Goal: Transaction & Acquisition: Purchase product/service

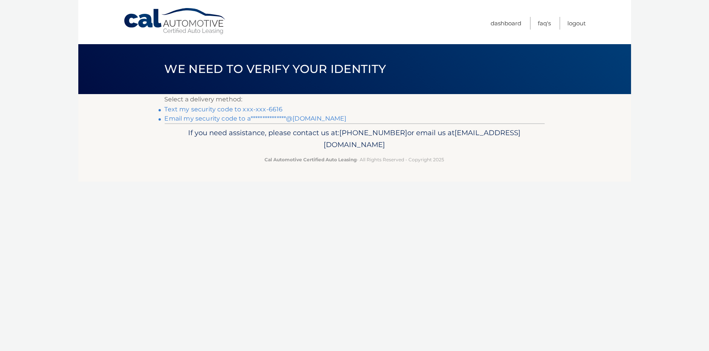
click at [268, 110] on link "Text my security code to xxx-xxx-6616" at bounding box center [224, 109] width 118 height 7
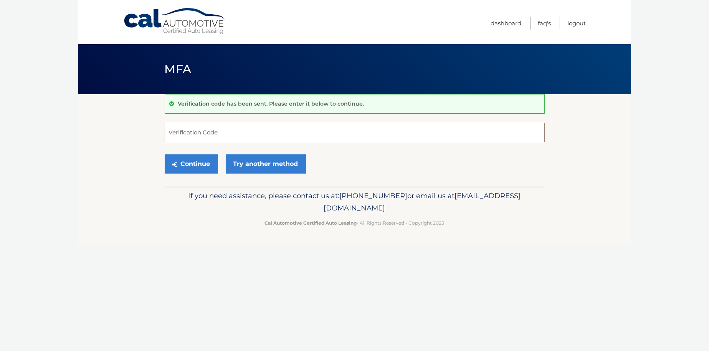
click at [210, 129] on input "Verification Code" at bounding box center [355, 132] width 380 height 19
type input "169196"
click at [185, 159] on button "Continue" at bounding box center [191, 163] width 53 height 19
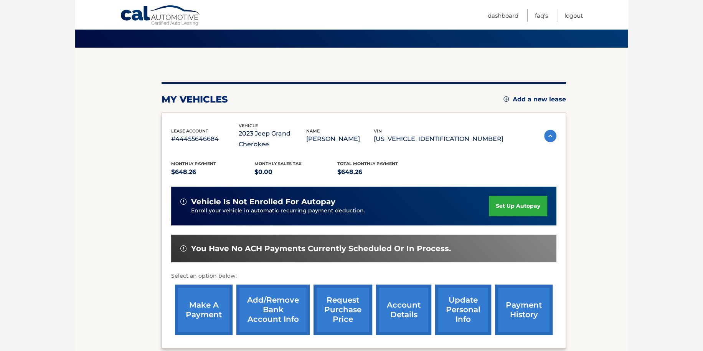
scroll to position [124, 0]
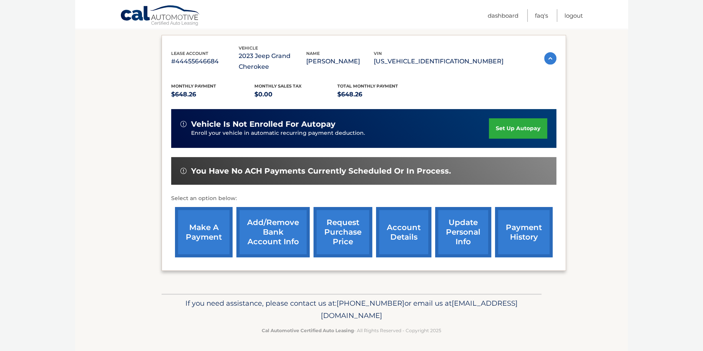
click at [211, 231] on link "make a payment" at bounding box center [204, 232] width 58 height 50
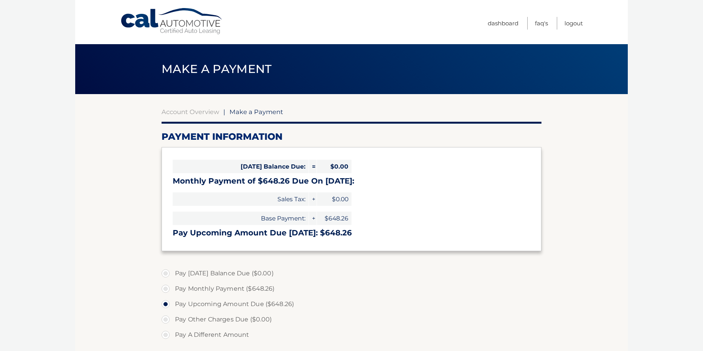
select select "ODFiZTViMGQtNWYyMC00ZTUyLTljYmQtOGIxNzIwMzFmZDVl"
click at [162, 287] on label "Pay Monthly Payment ($648.26)" at bounding box center [352, 288] width 380 height 15
click at [165, 287] on input "Pay Monthly Payment ($648.26)" at bounding box center [169, 287] width 8 height 12
radio input "true"
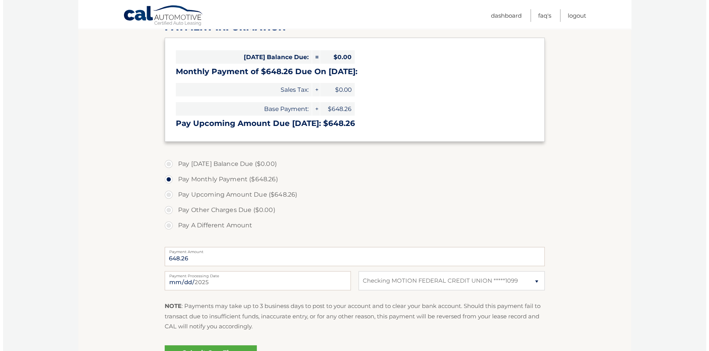
scroll to position [154, 0]
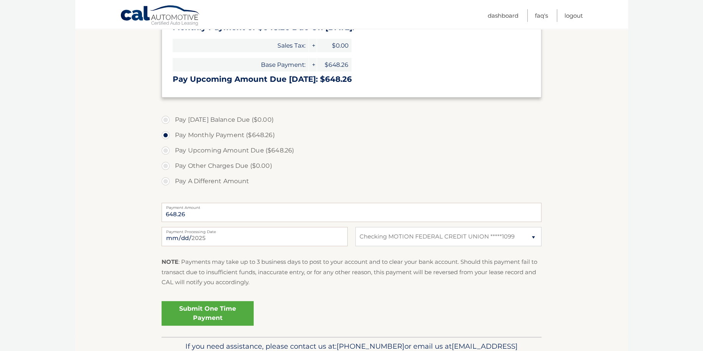
click at [210, 312] on link "Submit One Time Payment" at bounding box center [208, 313] width 92 height 25
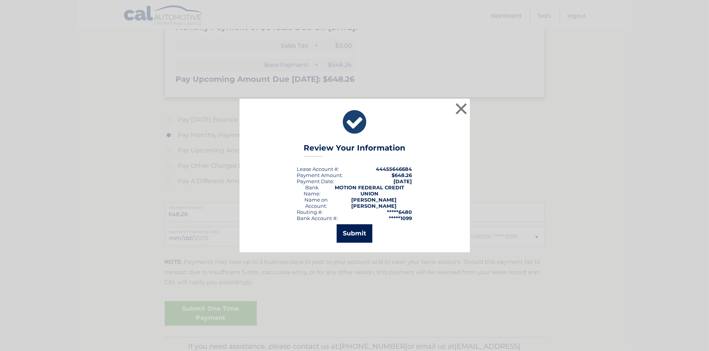
click at [351, 231] on button "Submit" at bounding box center [355, 233] width 36 height 18
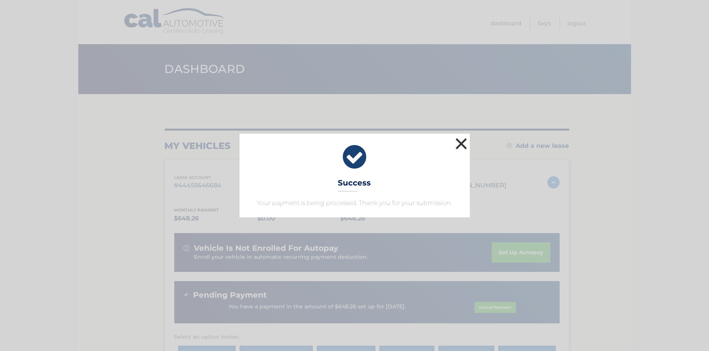
click at [460, 142] on button "×" at bounding box center [461, 143] width 15 height 15
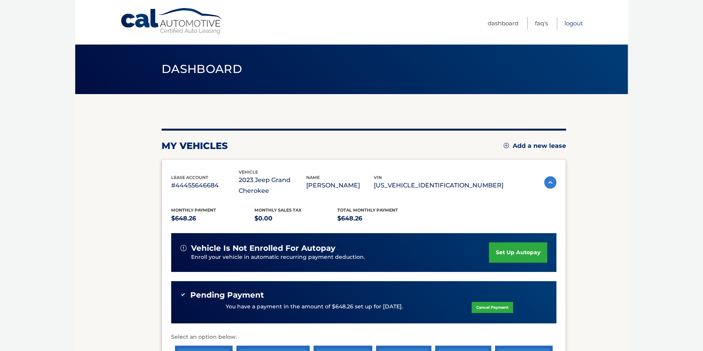
click at [572, 22] on link "Logout" at bounding box center [574, 23] width 18 height 13
